Goal: Find specific page/section: Find specific page/section

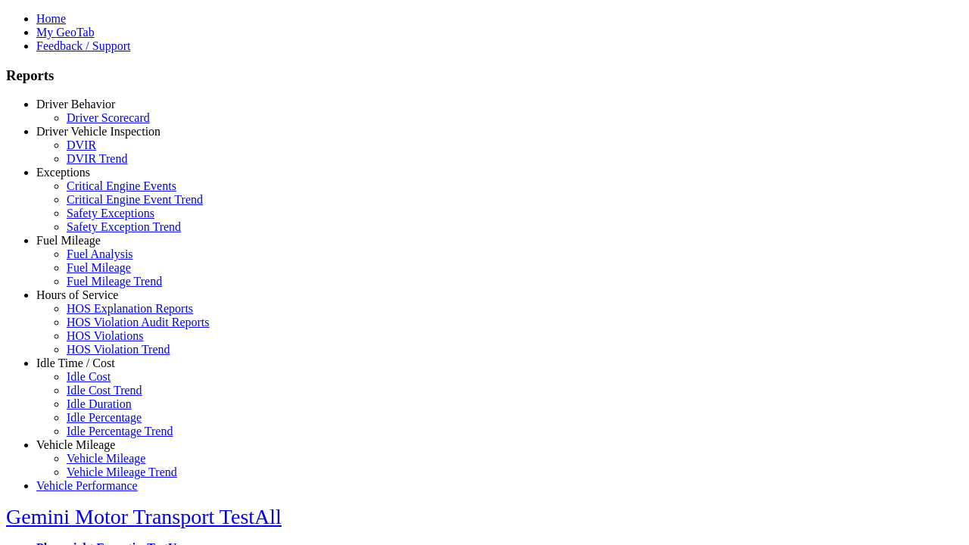
click at [87, 370] on link "Idle Time / Cost" at bounding box center [75, 363] width 79 height 13
click at [98, 402] on link "Idle Duration" at bounding box center [99, 404] width 65 height 13
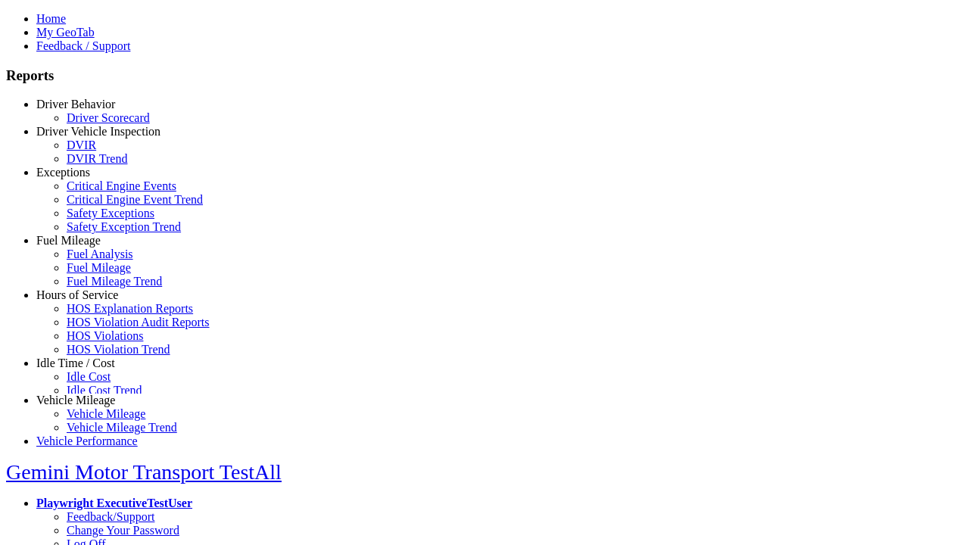
select select "**********"
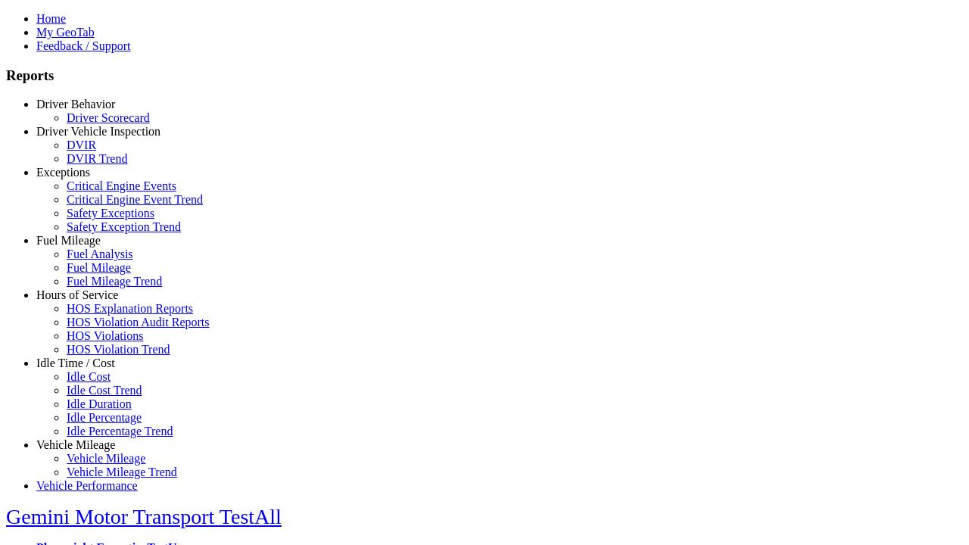
type input "**********"
